Goal: Find contact information: Find contact information

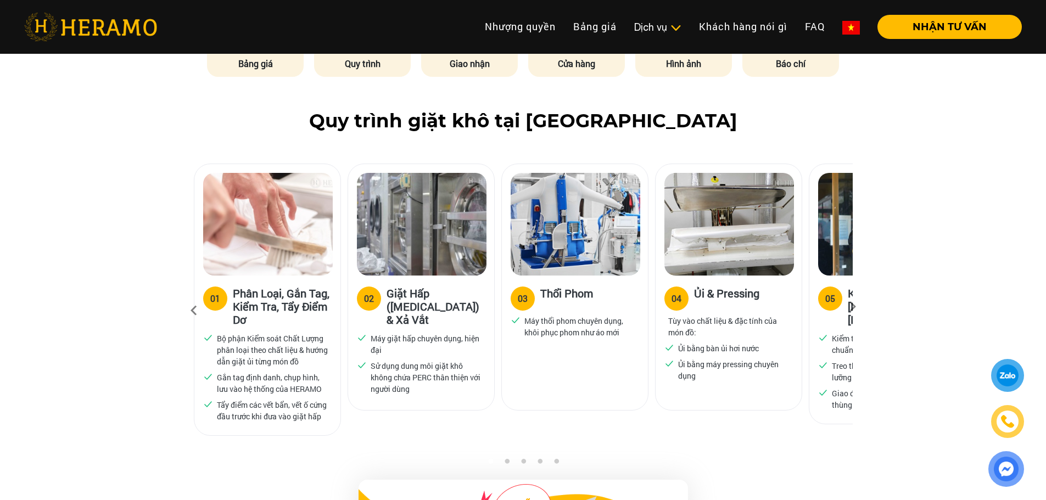
scroll to position [659, 0]
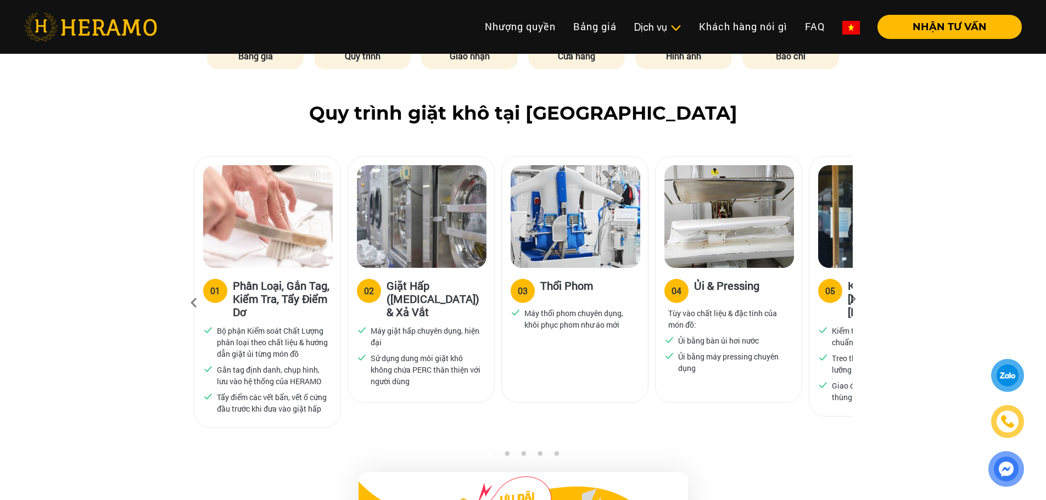
click at [922, 206] on div "Quy trình giặt khô tại [GEOGRAPHIC_DATA] 01 Phân Loại, Gắn Tag, Kiểm Tra, Tẩy Đ…" at bounding box center [523, 276] width 1046 height 348
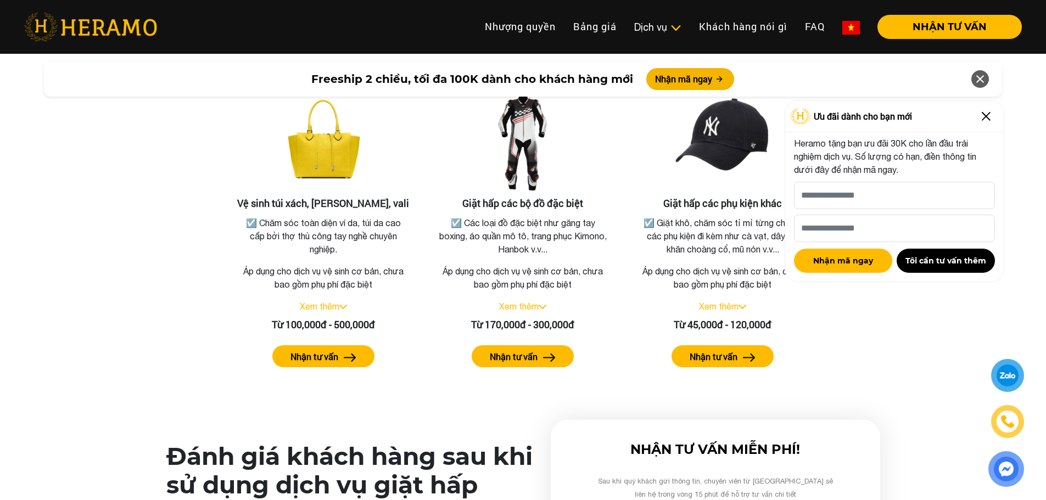
scroll to position [2416, 0]
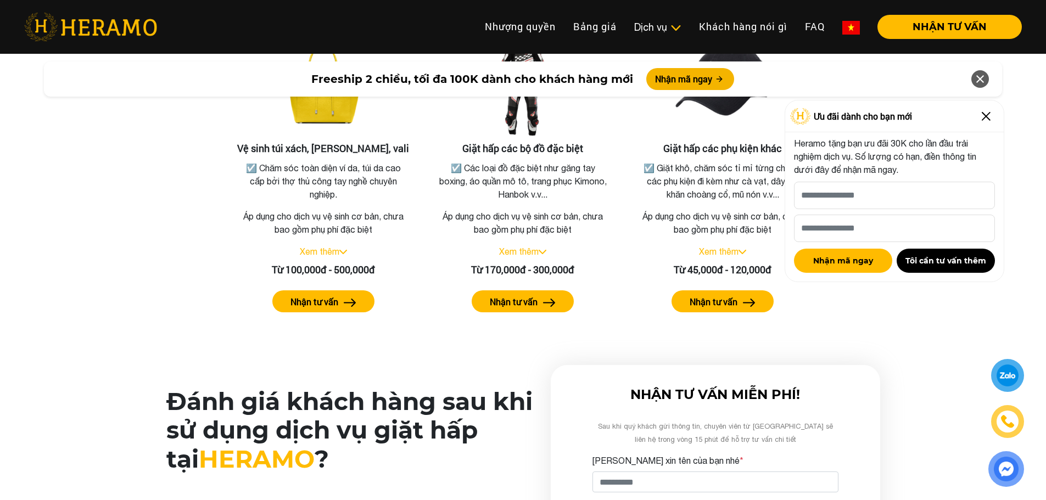
click at [986, 115] on img at bounding box center [987, 117] width 18 height 18
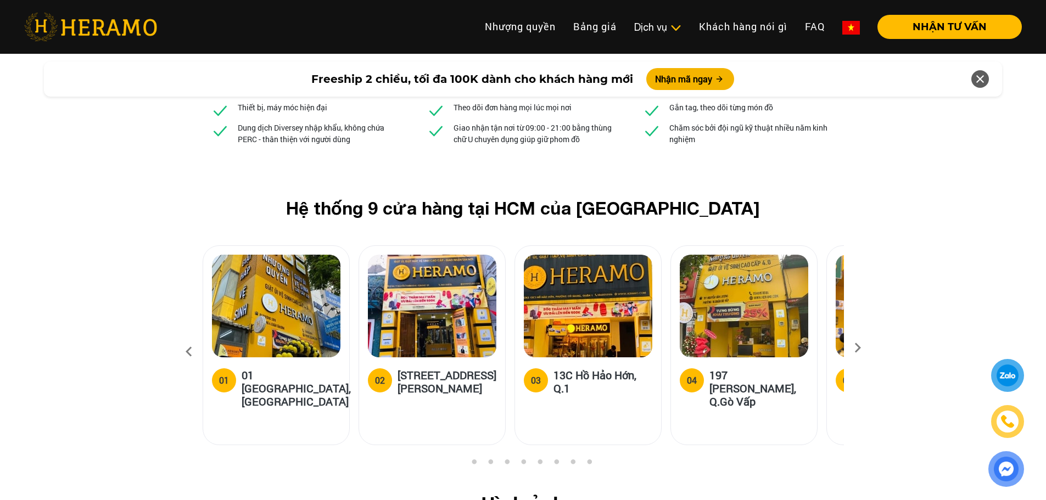
scroll to position [4119, 0]
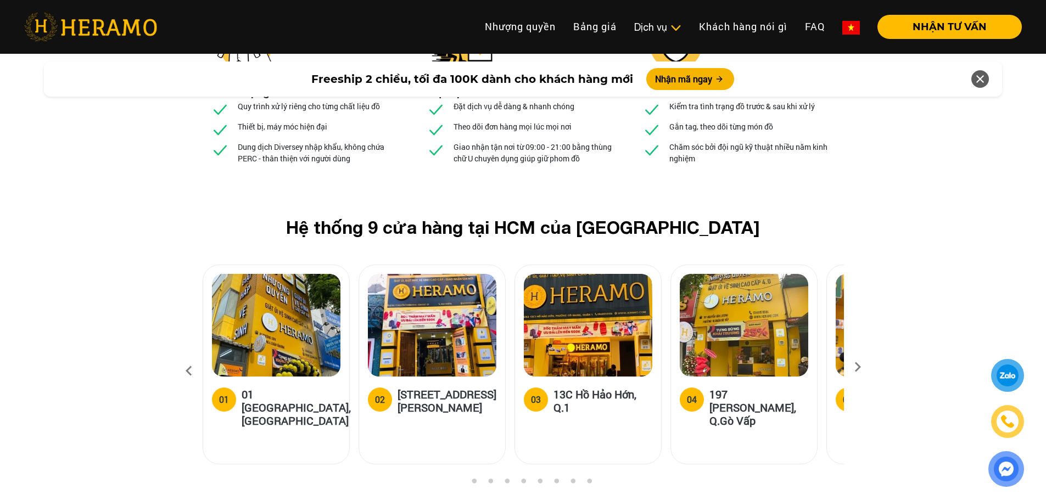
click at [856, 367] on icon at bounding box center [858, 370] width 20 height 7
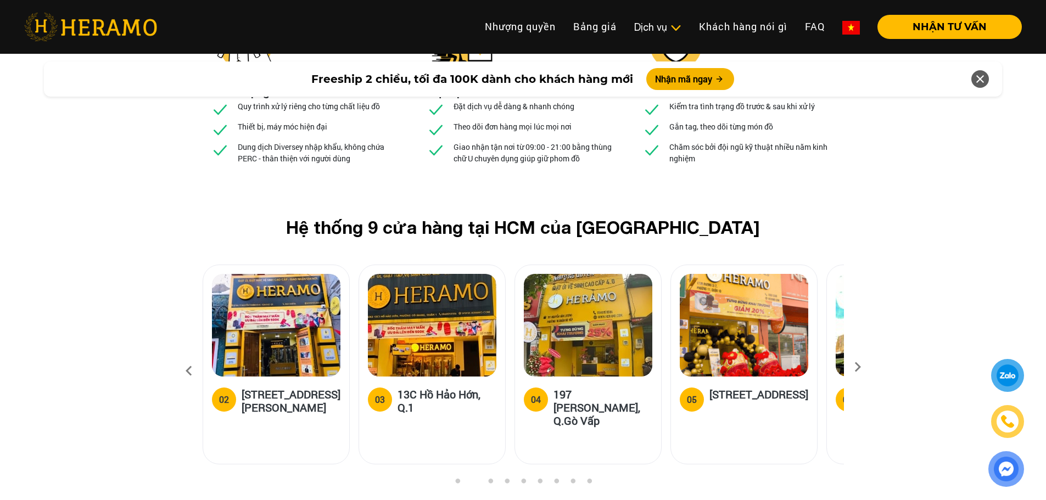
click at [856, 367] on icon at bounding box center [858, 370] width 20 height 7
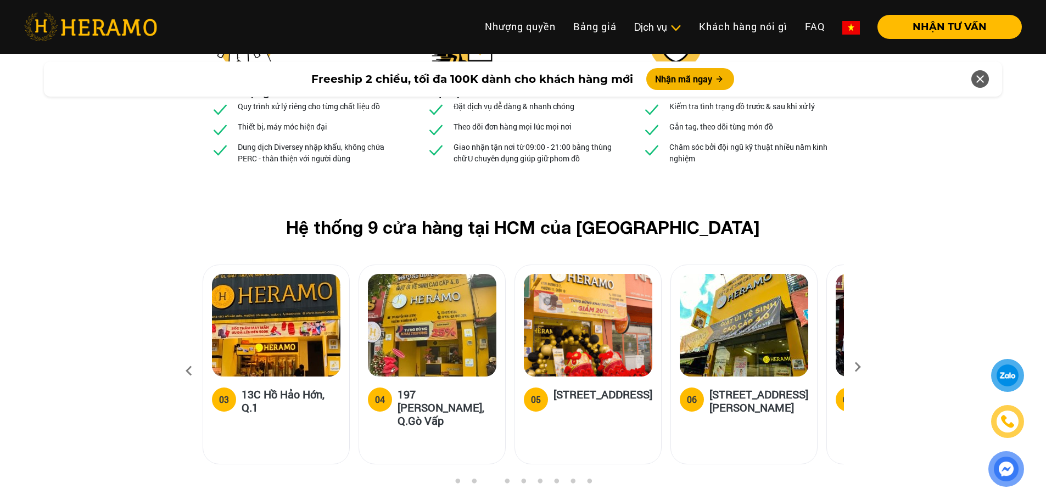
click at [856, 367] on icon at bounding box center [858, 370] width 20 height 7
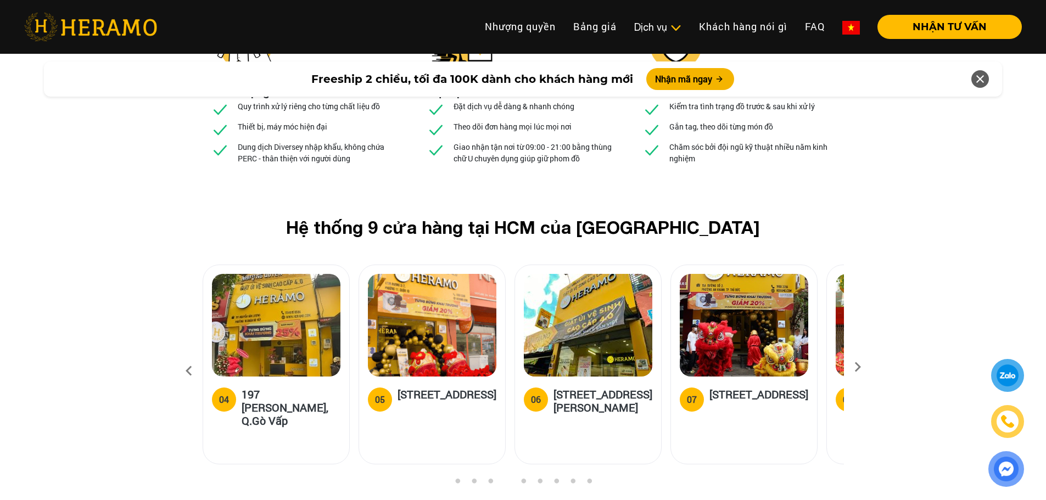
click at [856, 367] on icon at bounding box center [858, 370] width 20 height 7
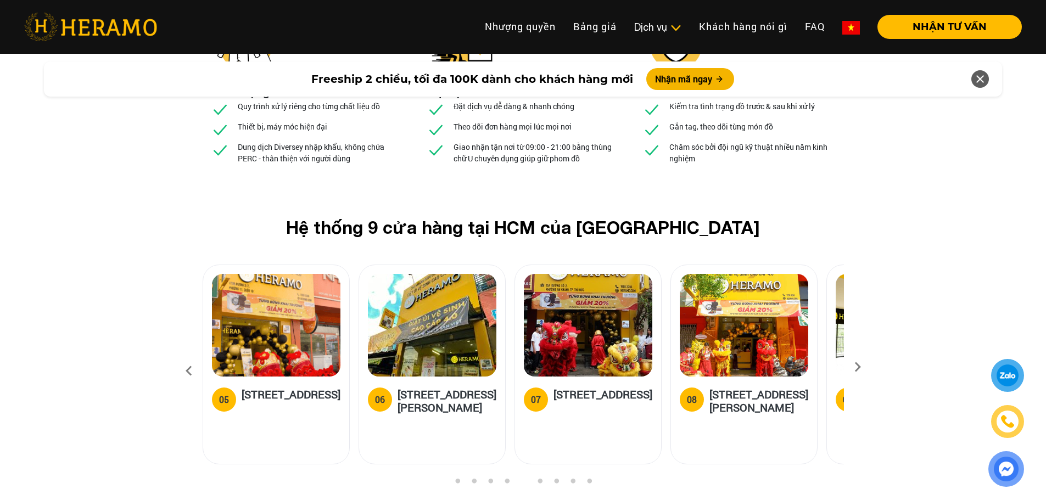
click at [856, 367] on icon at bounding box center [858, 370] width 20 height 7
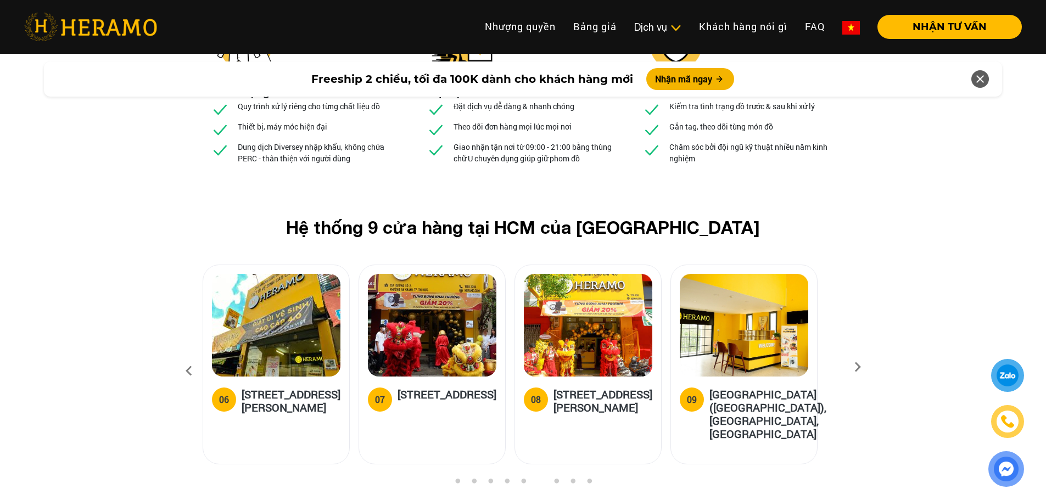
click at [856, 367] on icon at bounding box center [858, 370] width 20 height 7
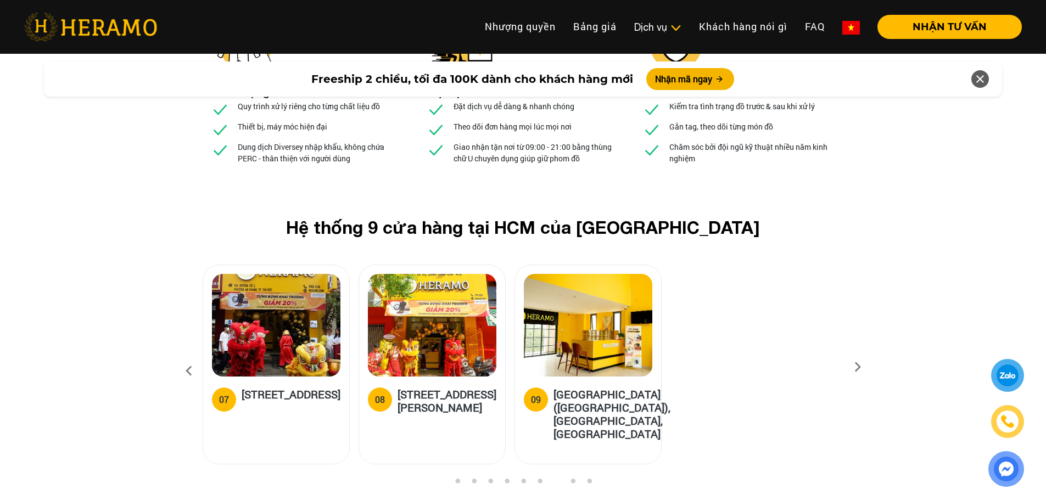
click at [856, 367] on icon at bounding box center [858, 370] width 20 height 7
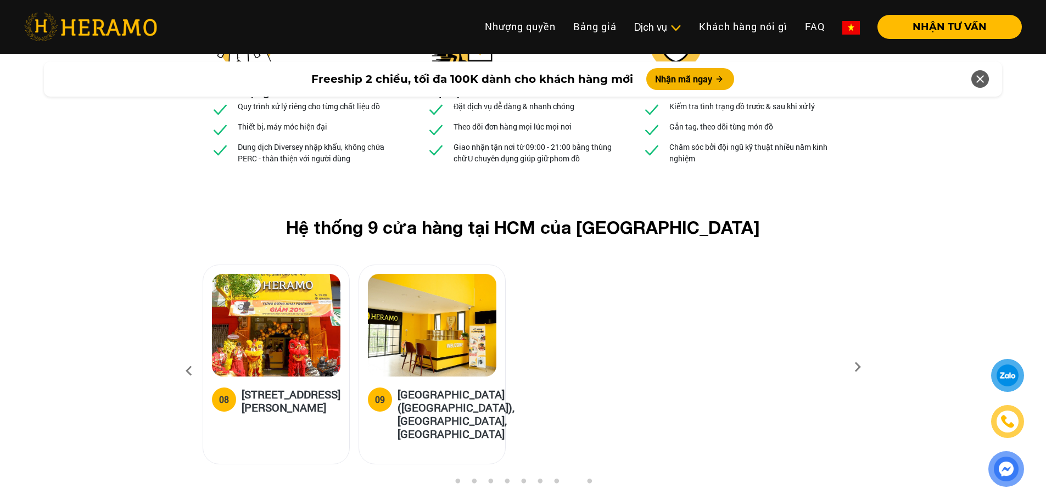
click at [856, 367] on icon at bounding box center [858, 370] width 20 height 7
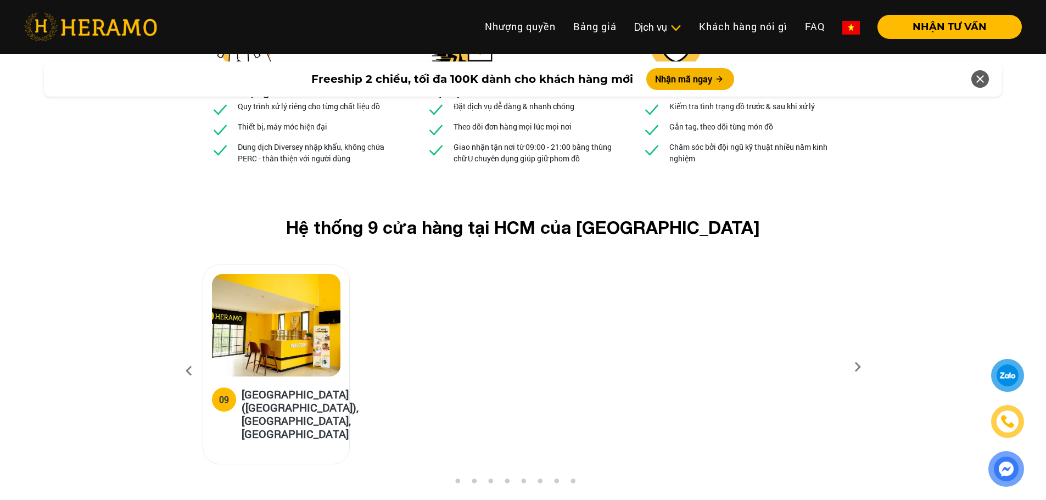
click at [856, 367] on icon at bounding box center [858, 370] width 20 height 7
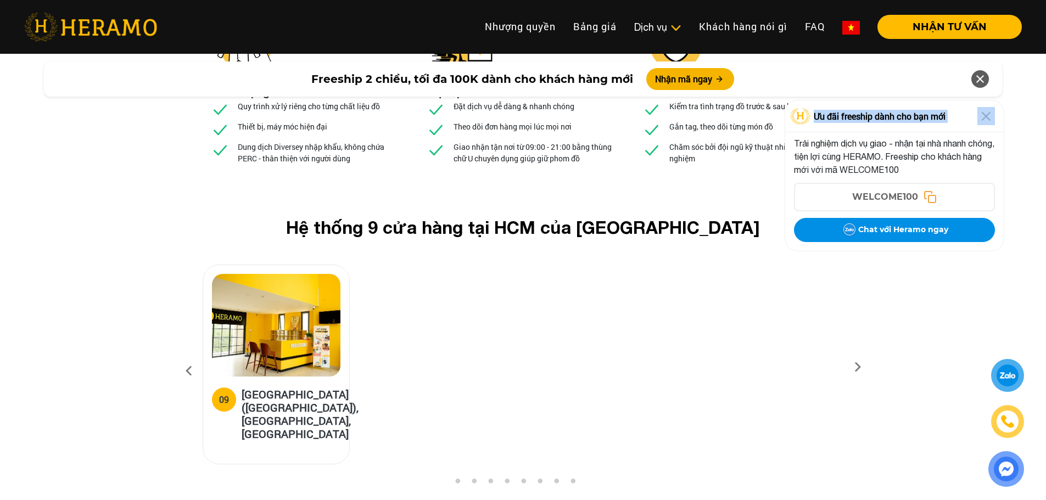
click at [856, 252] on div "Ưu đãi freeship dành cho bạn mới Trải nghiệm dịch vụ giao - nhận tại nhà nhanh …" at bounding box center [895, 176] width 220 height 152
click at [983, 116] on img at bounding box center [987, 117] width 18 height 18
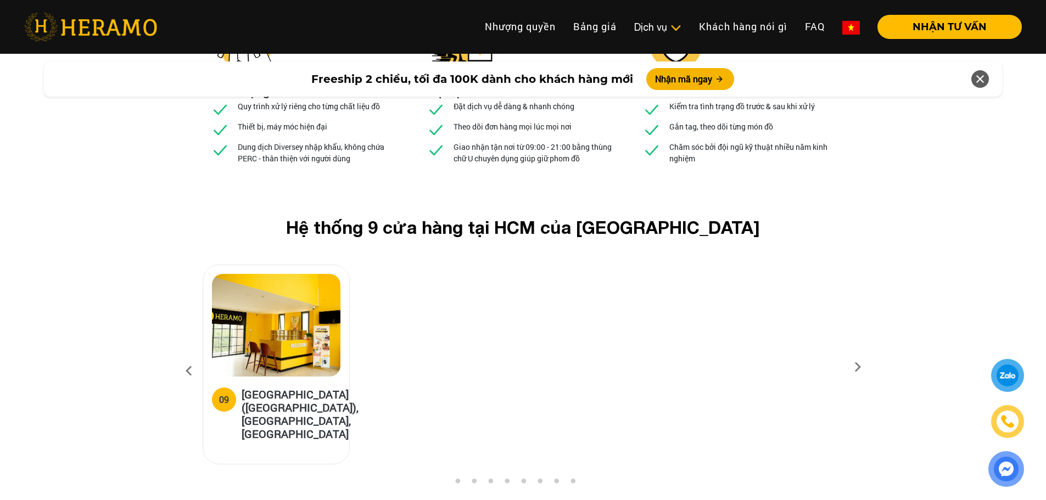
click at [187, 356] on icon at bounding box center [189, 371] width 20 height 30
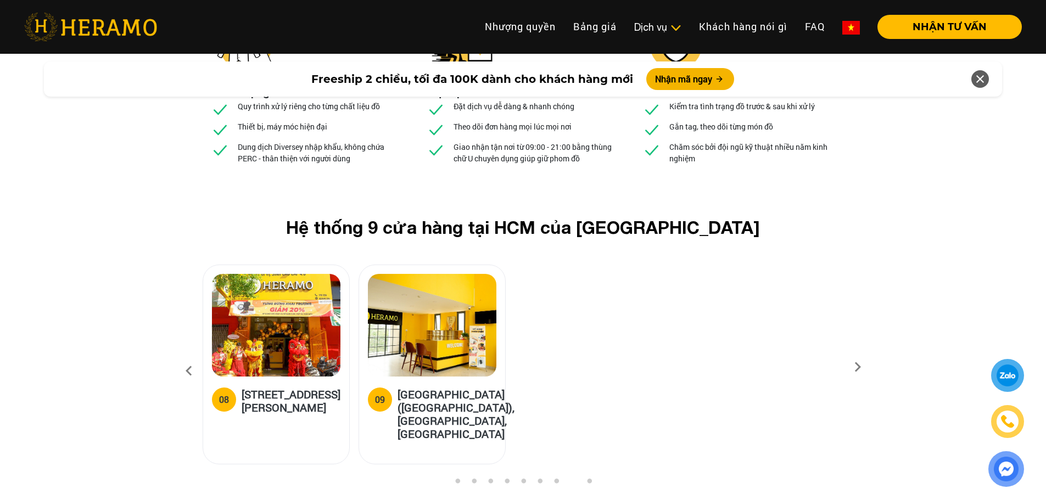
click at [187, 356] on icon at bounding box center [189, 371] width 20 height 30
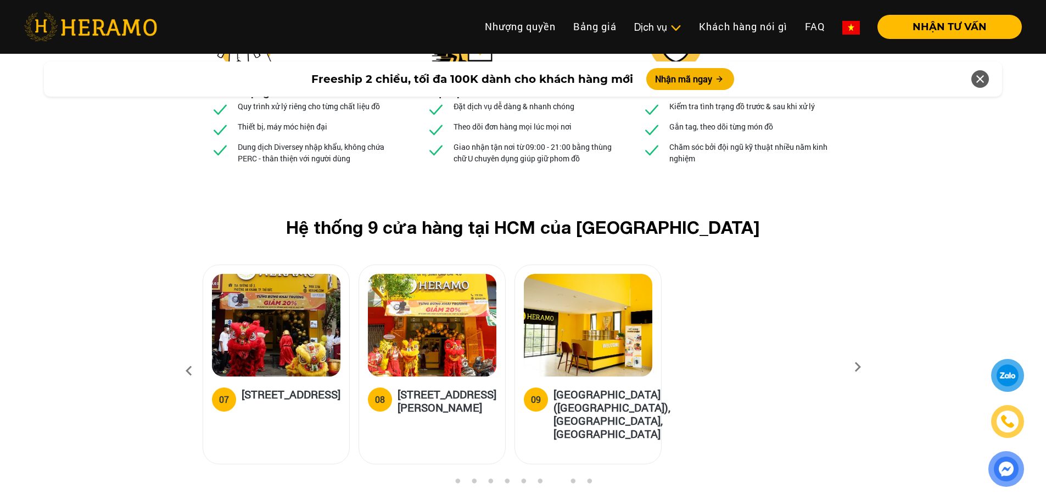
click at [187, 356] on icon at bounding box center [189, 371] width 20 height 30
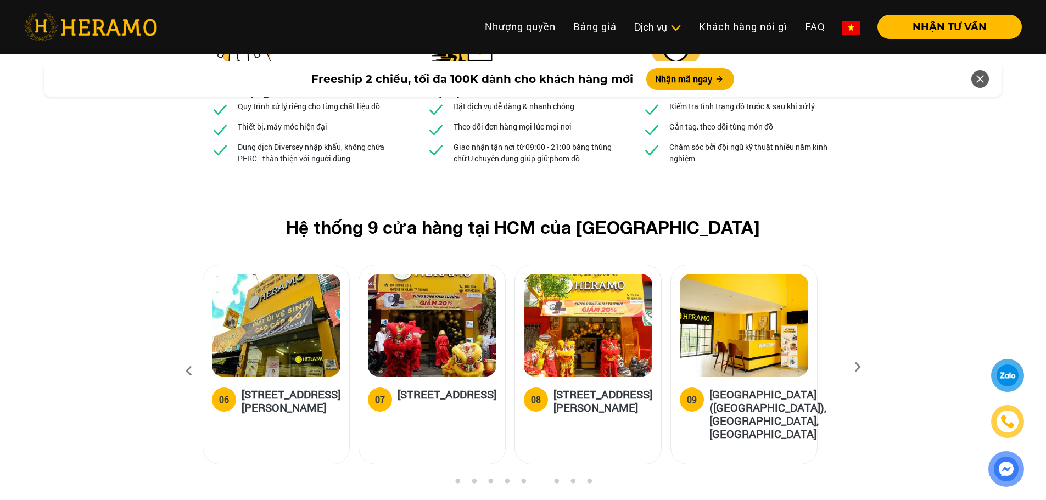
click at [187, 356] on icon at bounding box center [189, 371] width 20 height 30
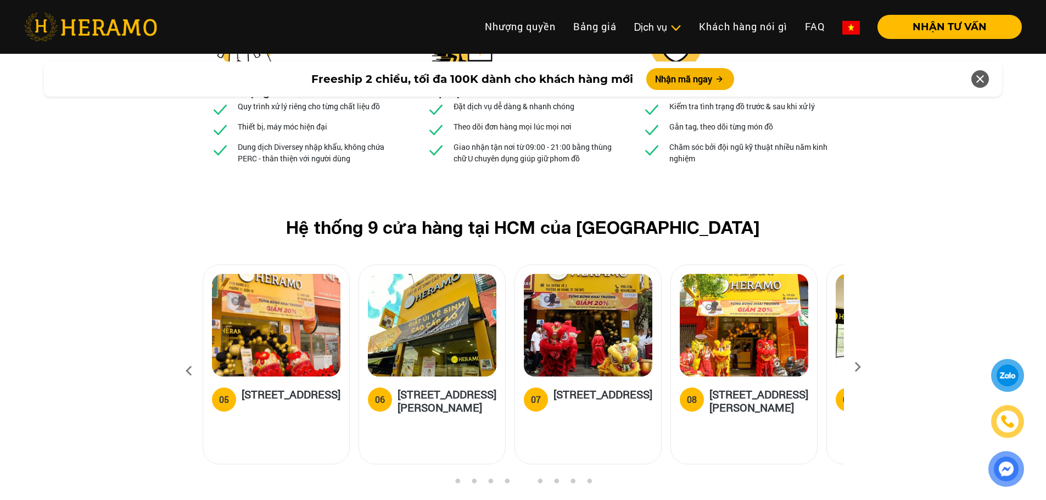
click at [187, 356] on icon at bounding box center [189, 371] width 20 height 30
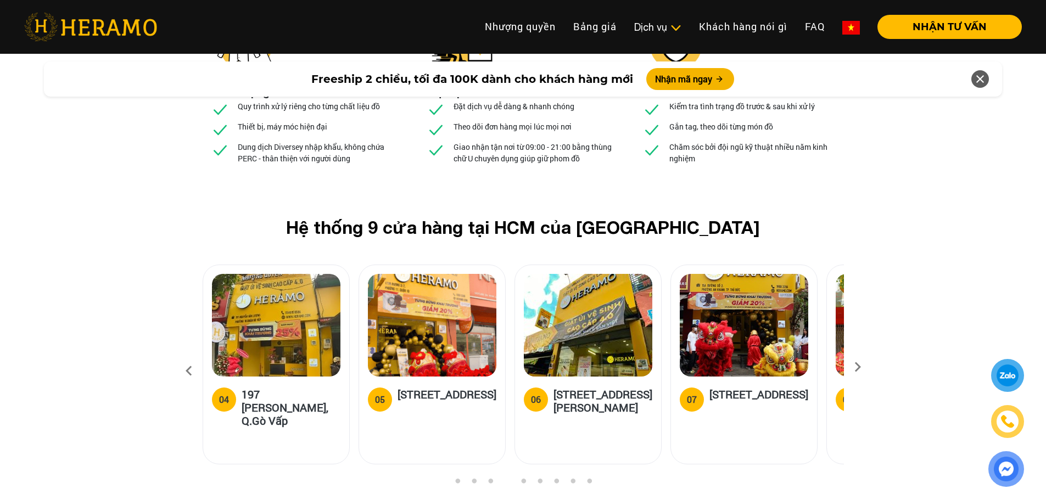
click at [187, 356] on icon at bounding box center [189, 371] width 20 height 30
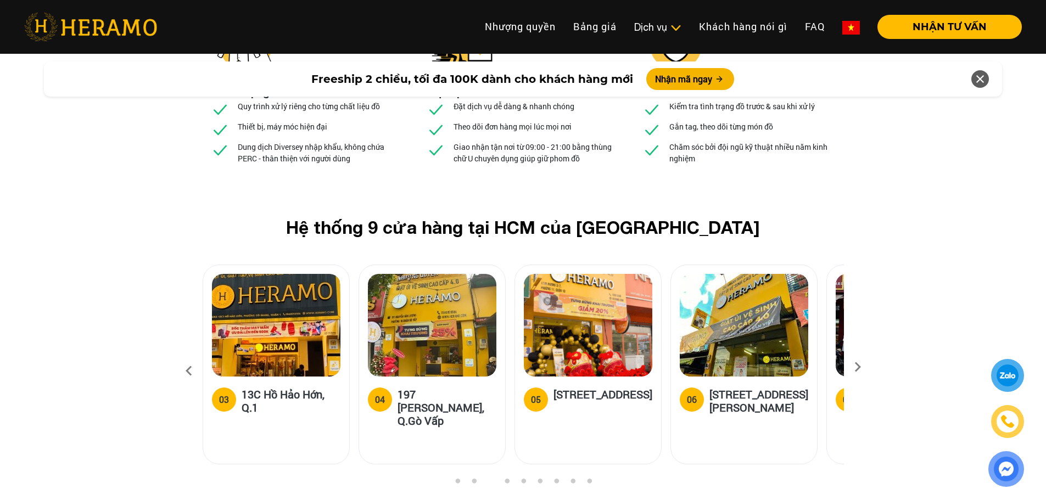
click at [187, 356] on icon at bounding box center [189, 371] width 20 height 30
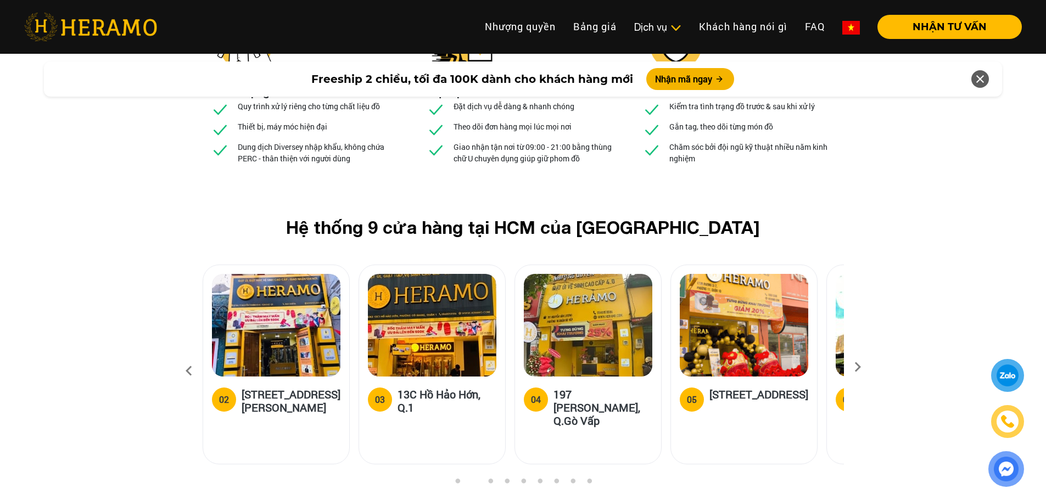
click at [187, 356] on icon at bounding box center [189, 371] width 20 height 30
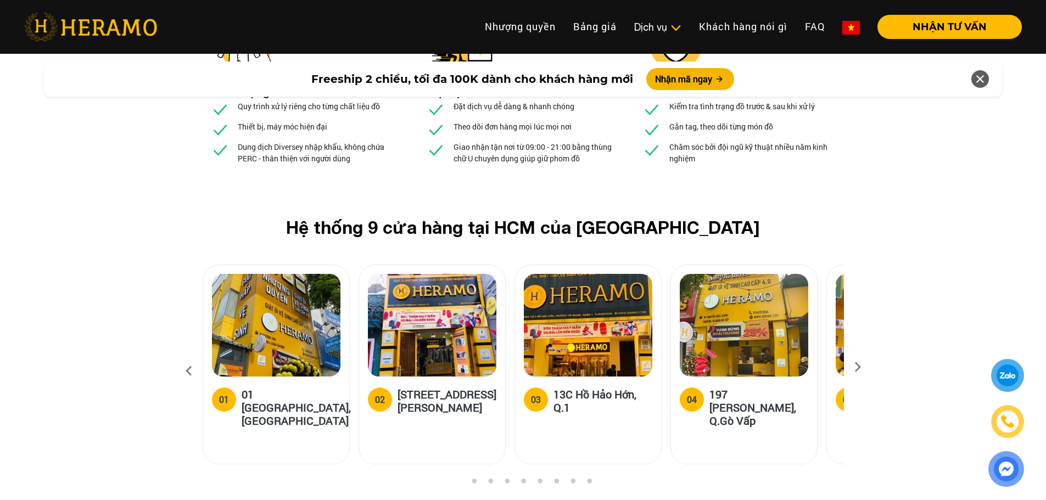
click at [187, 356] on icon at bounding box center [189, 371] width 20 height 30
click at [857, 367] on icon at bounding box center [858, 370] width 20 height 7
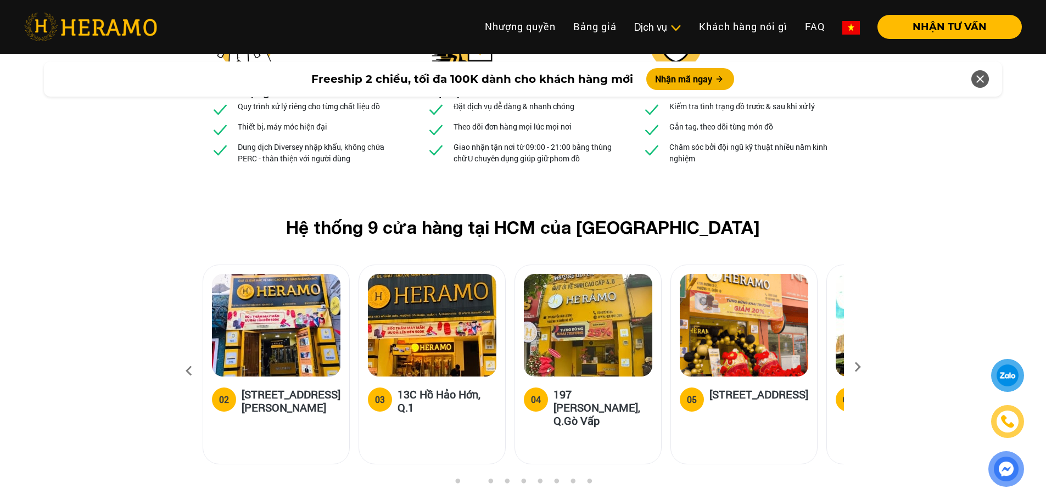
click at [857, 367] on icon at bounding box center [858, 370] width 20 height 7
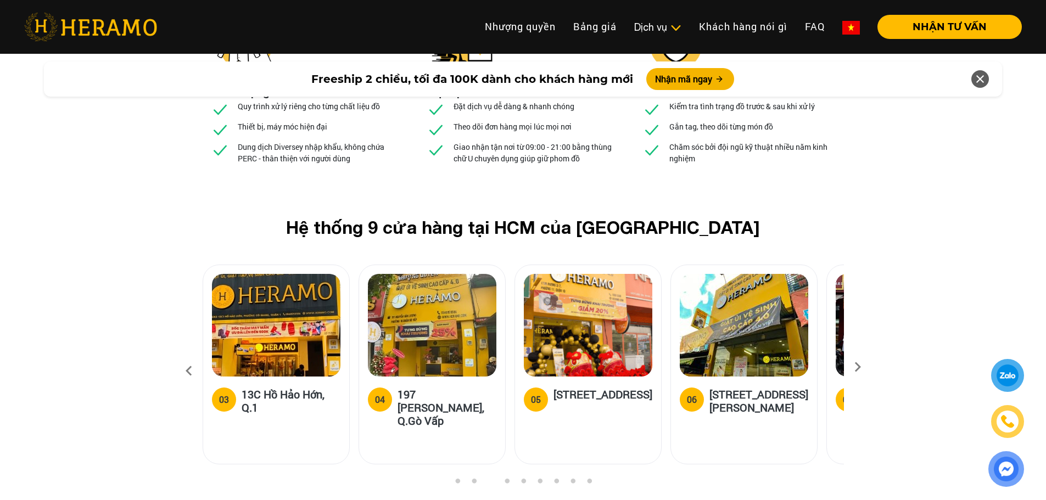
click at [857, 367] on icon at bounding box center [858, 370] width 20 height 7
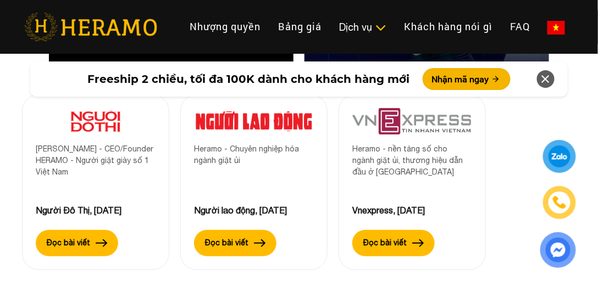
scroll to position [4135, 0]
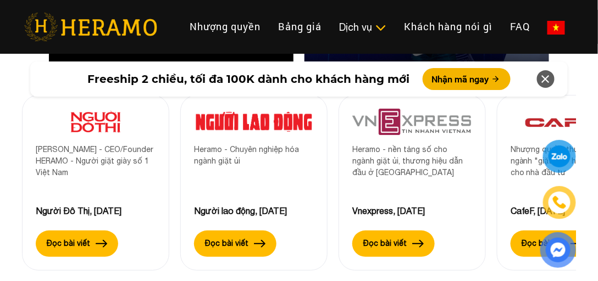
click at [7, 115] on div "Truyền thông nói gì về HERAMO [PERSON_NAME] - CEO/Founder HERAMO - Người giặt g…" at bounding box center [299, 92] width 598 height 431
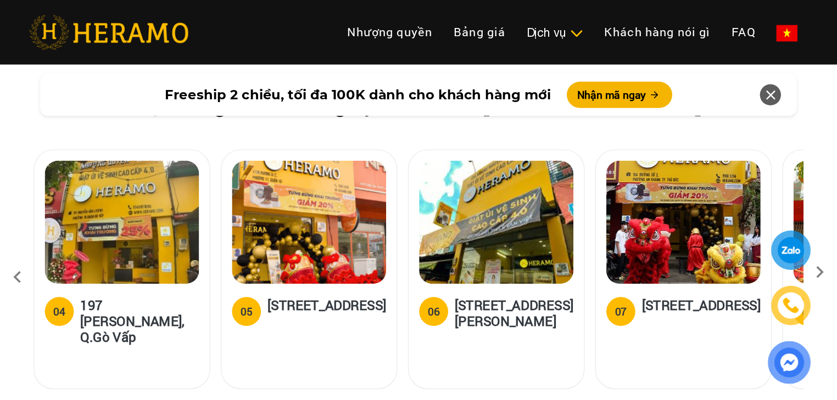
scroll to position [4259, 0]
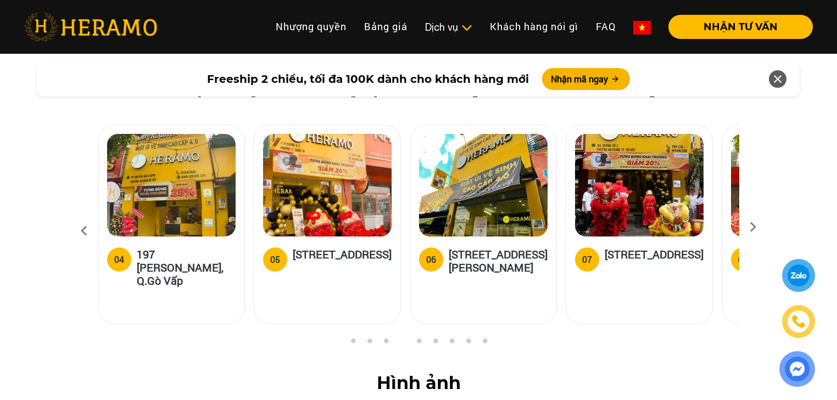
click at [242, 373] on h2 "Hình ảnh" at bounding box center [419, 383] width 802 height 21
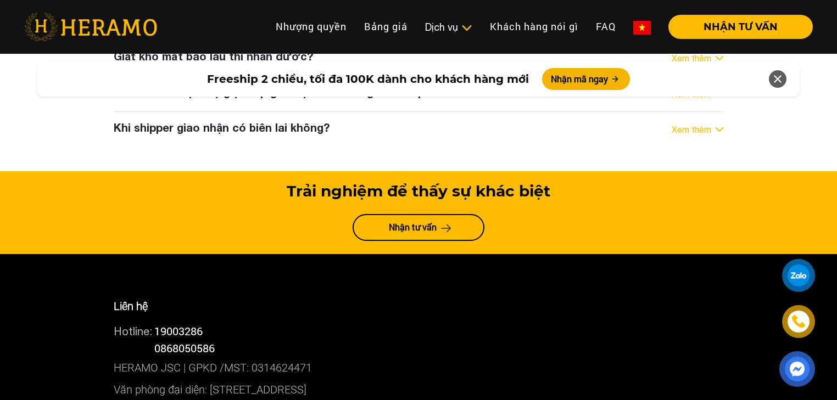
scroll to position [5929, 0]
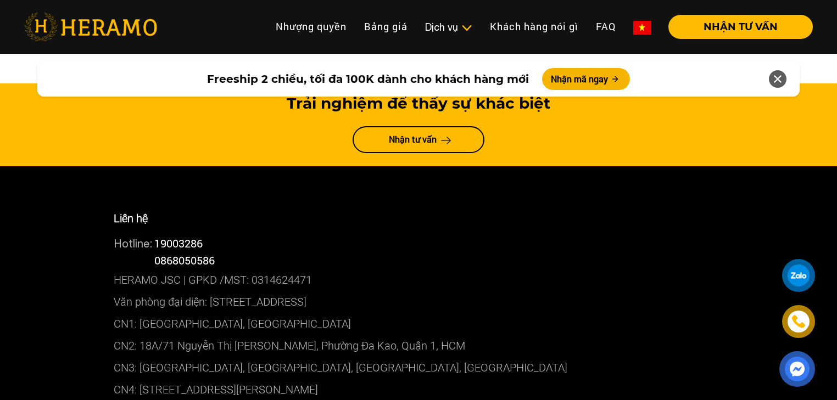
drag, startPoint x: 113, startPoint y: 275, endPoint x: 406, endPoint y: 274, distance: 293.8
click at [406, 274] on div "Liên hệ Hotline: 19003286 Hotline: 0868050586 HERAMO JSC | GPKD /MST: 031462447…" at bounding box center [418, 349] width 626 height 311
copy p "CN4: [STREET_ADDRESS][PERSON_NAME]"
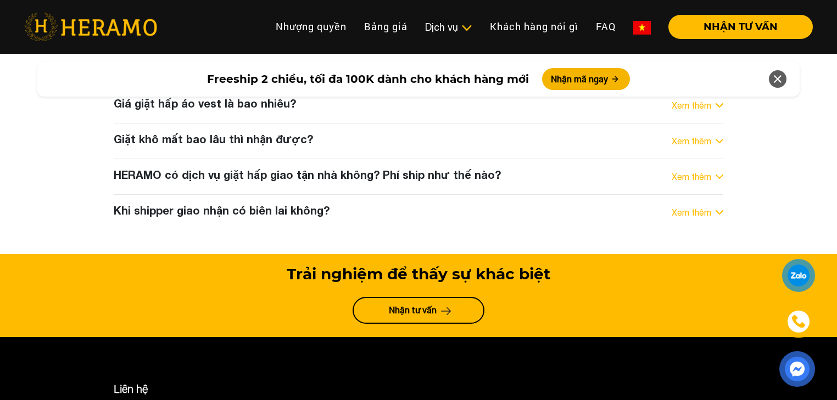
scroll to position [5753, 0]
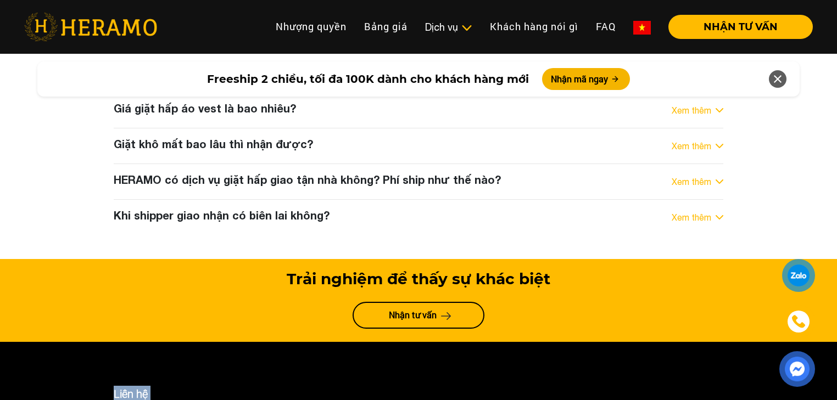
drag, startPoint x: 220, startPoint y: 325, endPoint x: 114, endPoint y: 286, distance: 112.6
copy div "Liên hệ Hotline: 19003286 Hotline: 0868050586"
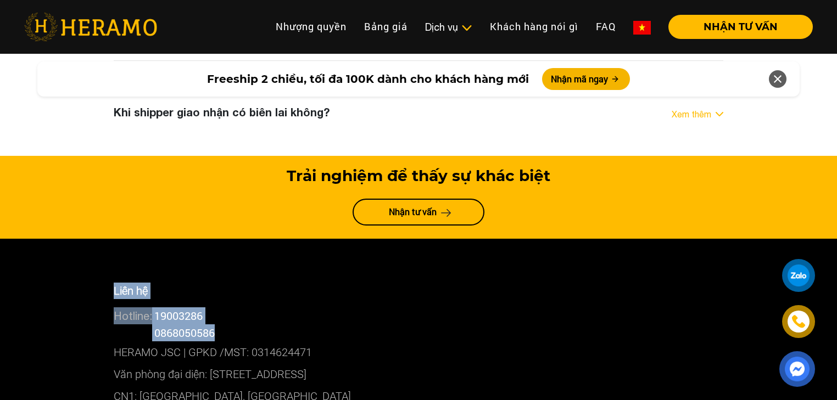
scroll to position [5885, 0]
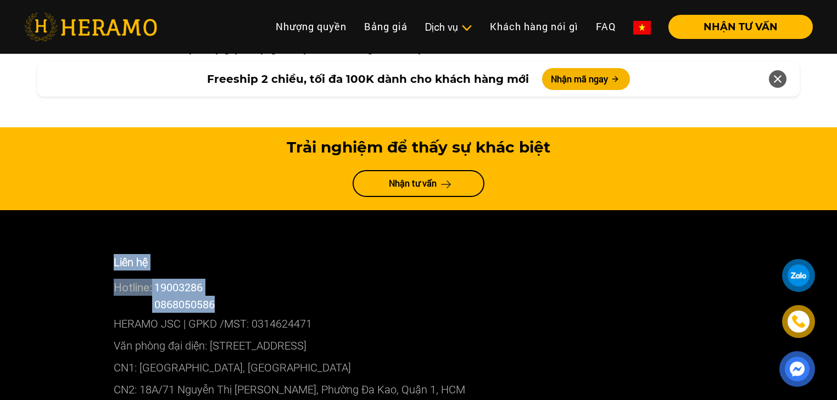
drag, startPoint x: 411, startPoint y: 322, endPoint x: 115, endPoint y: 318, distance: 295.5
copy p "CN4: [STREET_ADDRESS][PERSON_NAME]"
